Goal: Information Seeking & Learning: Learn about a topic

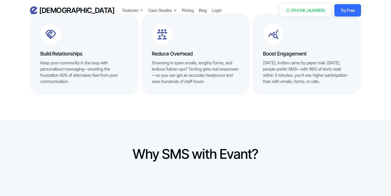
scroll to position [298, 0]
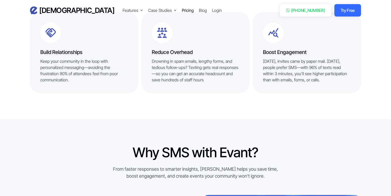
click at [182, 8] on div "Pricing" at bounding box center [188, 10] width 12 height 6
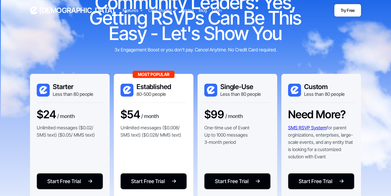
scroll to position [36, 0]
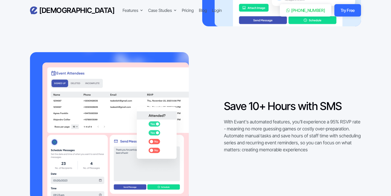
scroll to position [620, 0]
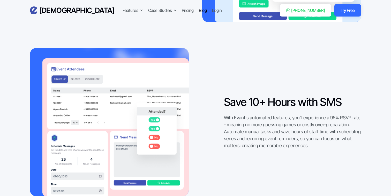
click at [199, 10] on div "Blog" at bounding box center [203, 10] width 8 height 6
